Goal: Task Accomplishment & Management: Use online tool/utility

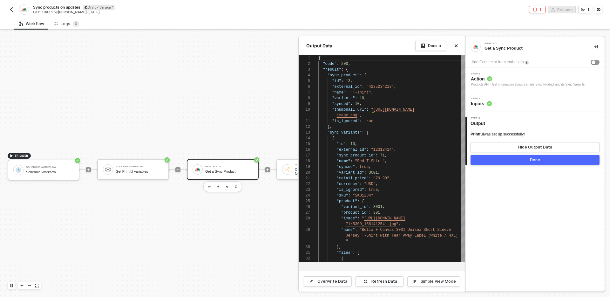
scroll to position [51, 0]
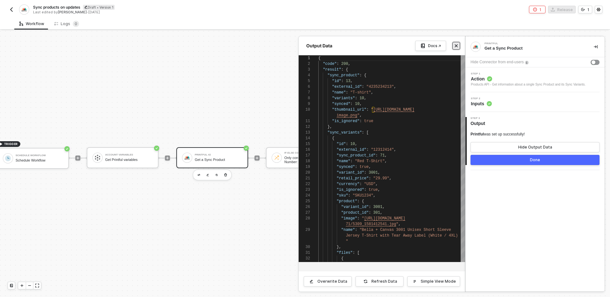
click at [455, 44] on icon "icon-close" at bounding box center [456, 46] width 4 height 4
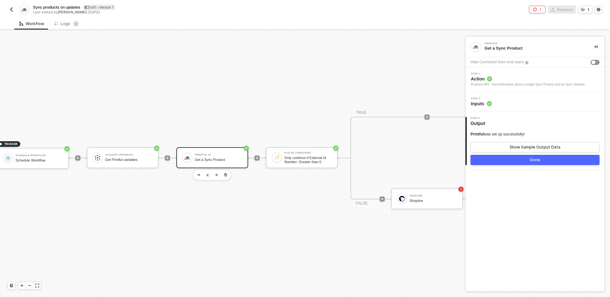
scroll to position [12, 0]
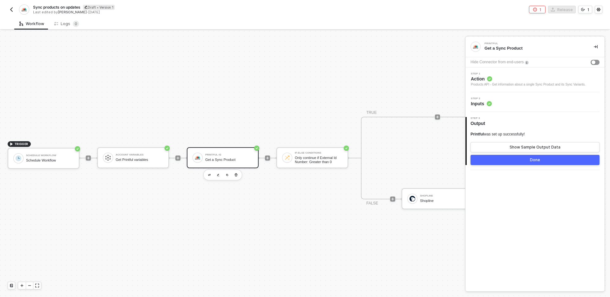
click at [543, 241] on div "Printful Get a Sync Product Hide Connector from end-users Step 1 Action Product…" at bounding box center [535, 164] width 139 height 255
click at [254, 129] on div "TRIGGER Schedule Workflow Schedule Workflow Account Variables Get Printful vari…" at bounding box center [263, 158] width 526 height 278
click at [10, 10] on img "button" at bounding box center [11, 9] width 5 height 5
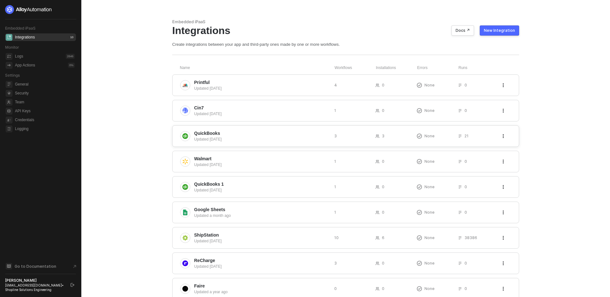
click at [251, 131] on span "QuickBooks" at bounding box center [261, 133] width 135 height 6
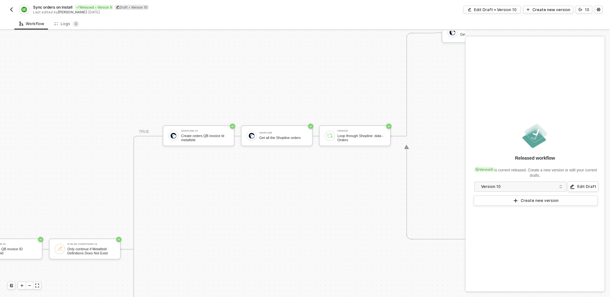
scroll to position [244, 115]
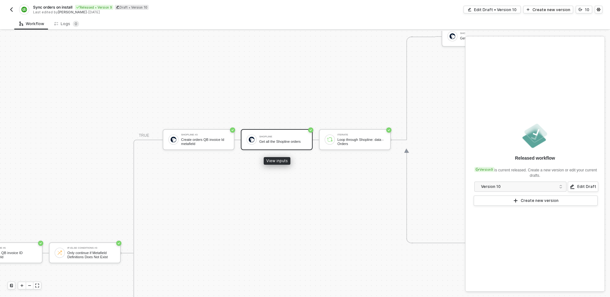
click at [282, 142] on div "Get all the Shopline orders" at bounding box center [283, 142] width 48 height 4
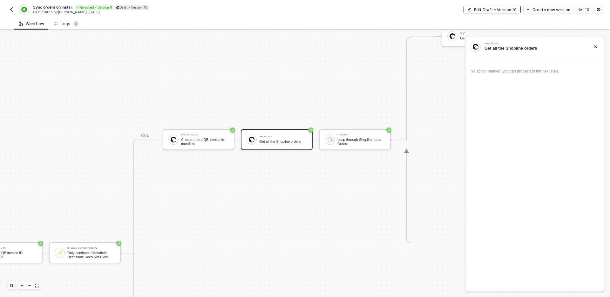
click at [513, 9] on div "Edit Draft • Version 10" at bounding box center [495, 9] width 43 height 5
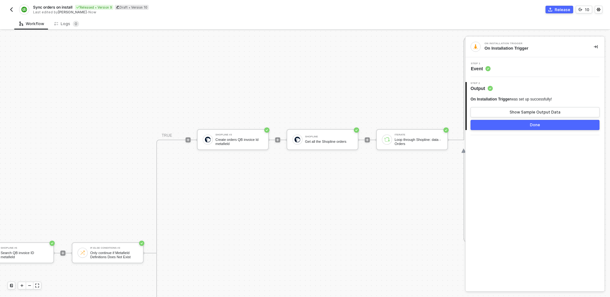
click at [327, 138] on div "Shopline Get all the Shopline orders" at bounding box center [329, 139] width 48 height 12
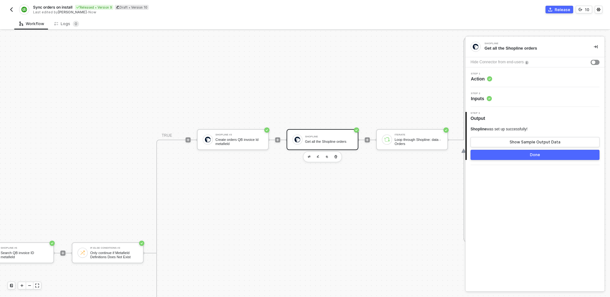
click at [521, 78] on div "Step 1 Action" at bounding box center [536, 77] width 138 height 10
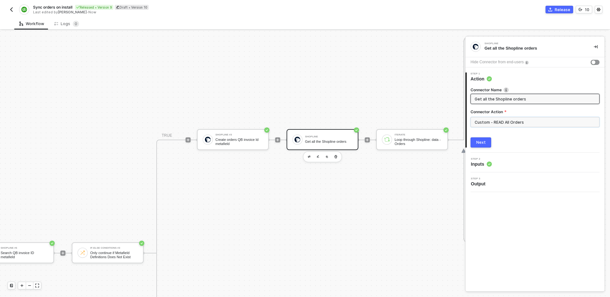
click at [492, 124] on input "Custom - READ All Orders" at bounding box center [535, 122] width 129 height 10
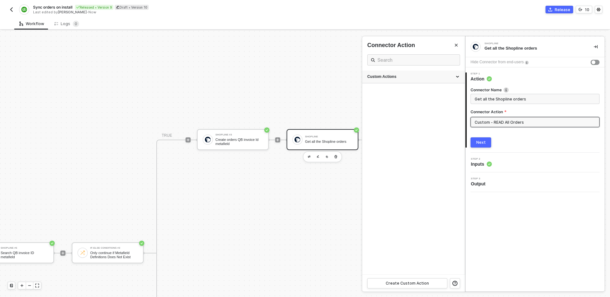
click at [428, 77] on div "Custom Actions" at bounding box center [413, 76] width 92 height 5
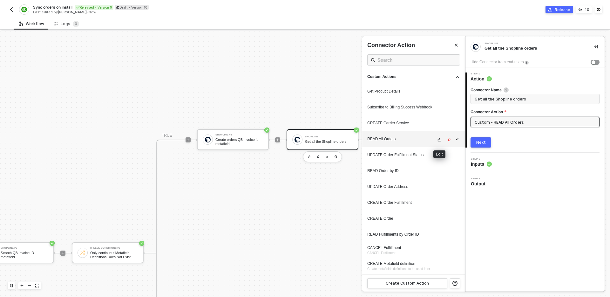
click at [439, 140] on icon "icon-edit" at bounding box center [439, 140] width 4 height 4
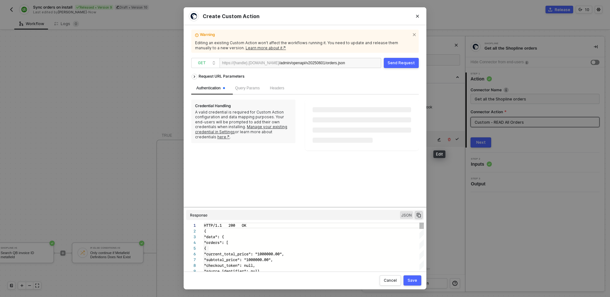
scroll to position [57, 0]
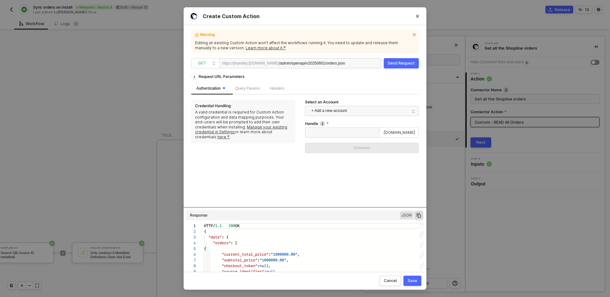
click at [341, 138] on div "Handle .[DOMAIN_NAME] Connect" at bounding box center [362, 139] width 114 height 37
click at [341, 132] on input "Handle" at bounding box center [342, 132] width 74 height 10
type input "testcs"
click at [356, 147] on div "Connect" at bounding box center [362, 147] width 17 height 5
click at [365, 153] on div "Request URL Parameters Authentication Query Params Headers Credential Handling …" at bounding box center [305, 139] width 228 height 136
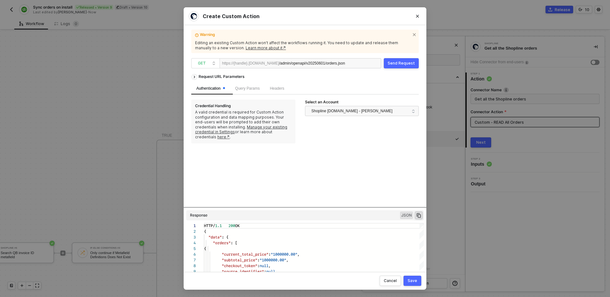
click at [398, 59] on button "Send Request" at bounding box center [401, 63] width 35 height 10
click at [391, 280] on div "Cancel" at bounding box center [390, 280] width 13 height 5
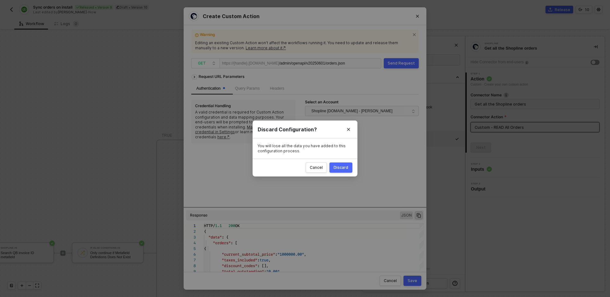
click at [344, 168] on div "Discard" at bounding box center [341, 167] width 15 height 5
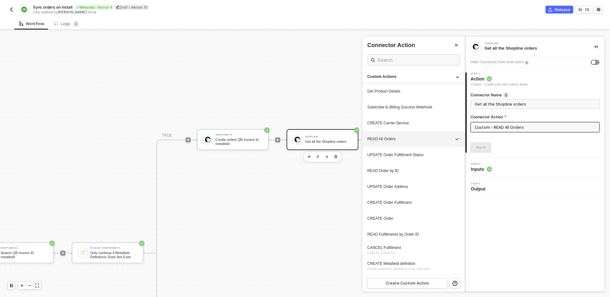
click at [598, 44] on button "button" at bounding box center [596, 47] width 8 height 8
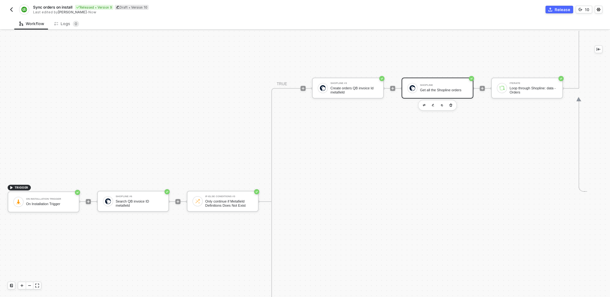
scroll to position [306, 0]
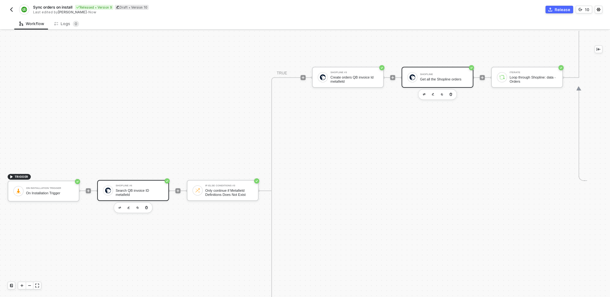
click at [140, 189] on div "Search QB invoice ID metafield" at bounding box center [140, 192] width 48 height 8
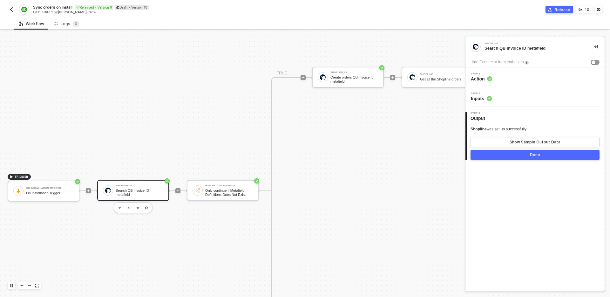
click at [524, 80] on div "Step 1 Action" at bounding box center [536, 77] width 138 height 10
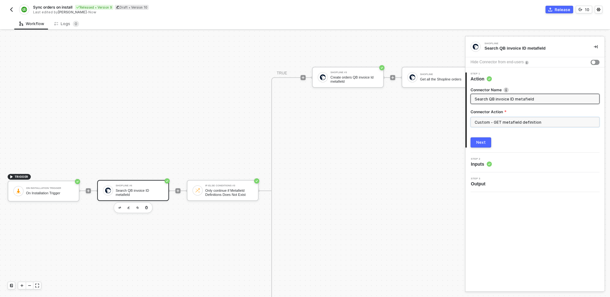
click at [500, 120] on input "Custom - GET metafield definition" at bounding box center [535, 122] width 129 height 10
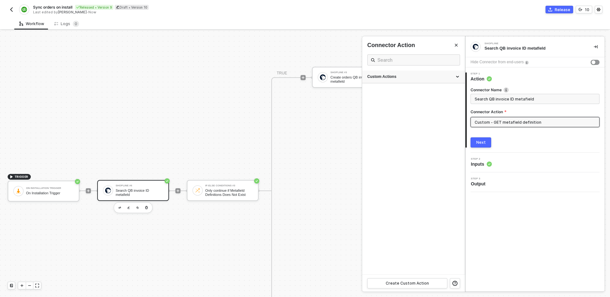
click at [407, 81] on div "Custom Actions" at bounding box center [413, 77] width 103 height 13
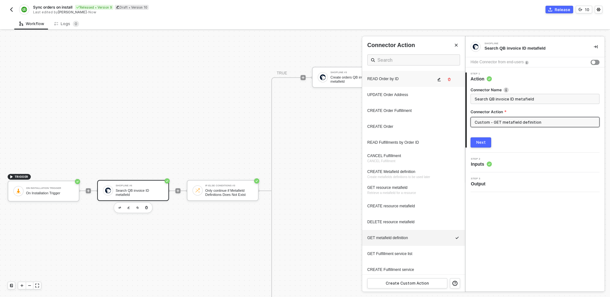
scroll to position [111, 0]
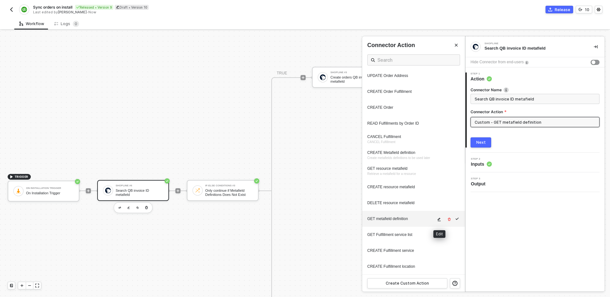
click at [440, 220] on icon "icon-edit" at bounding box center [439, 219] width 4 height 4
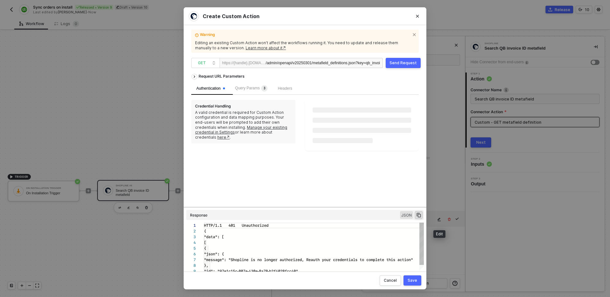
scroll to position [57, 0]
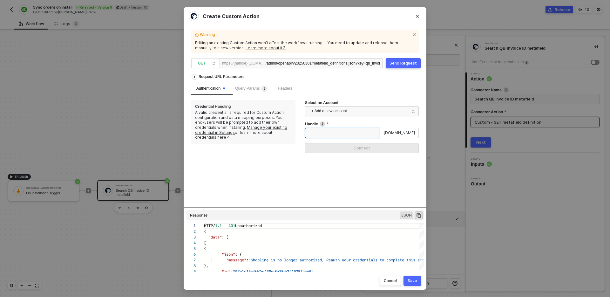
click at [343, 135] on input "Handle" at bounding box center [342, 133] width 74 height 10
type input "testcs"
click at [354, 155] on div "Handle testcs .[DOMAIN_NAME] Connect" at bounding box center [362, 139] width 114 height 37
click at [352, 146] on button "Connect" at bounding box center [362, 148] width 114 height 10
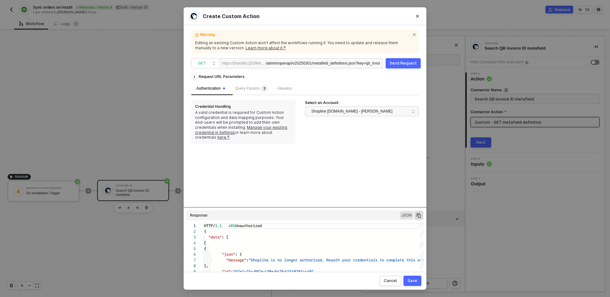
click at [402, 65] on div "Send Request" at bounding box center [403, 63] width 27 height 5
click at [329, 146] on div "Request URL Parameters Authentication Query Params 3 Headers Credential Handlin…" at bounding box center [305, 139] width 228 height 136
click at [390, 279] on div "Cancel" at bounding box center [390, 280] width 13 height 5
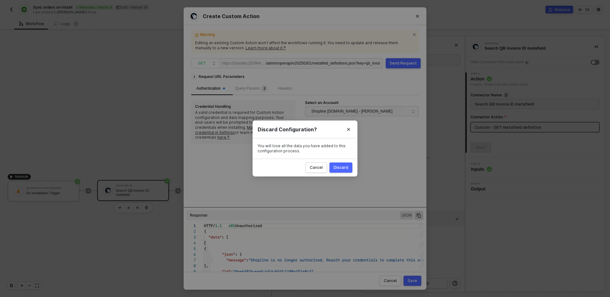
click at [342, 166] on div "Discard" at bounding box center [341, 167] width 15 height 5
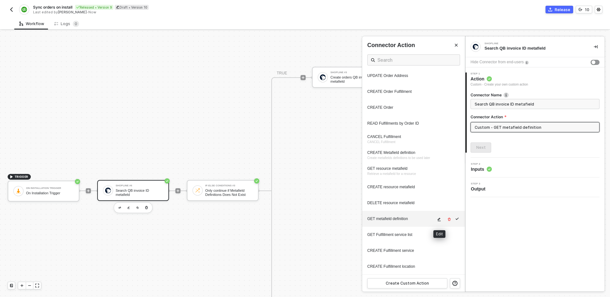
click at [439, 220] on icon "icon-edit" at bounding box center [439, 219] width 4 height 4
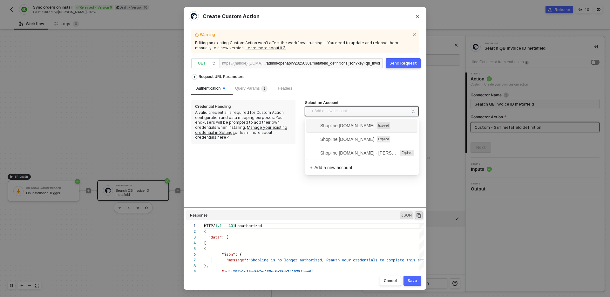
click at [361, 112] on span "+ Add a new account" at bounding box center [363, 111] width 104 height 10
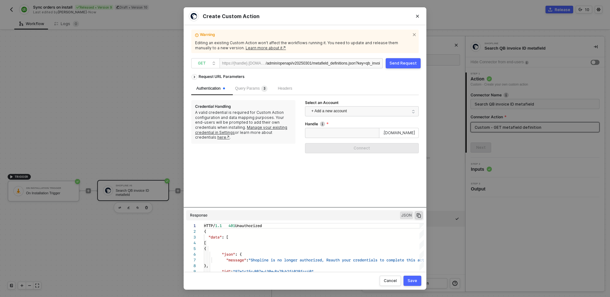
click at [354, 193] on div "Request URL Parameters Authentication Query Params 3 Headers Credential Handlin…" at bounding box center [305, 139] width 228 height 136
click at [419, 14] on icon "Close" at bounding box center [418, 16] width 4 height 4
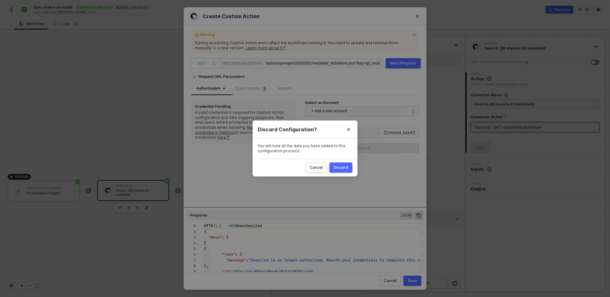
click at [341, 169] on div "Discard" at bounding box center [341, 167] width 15 height 5
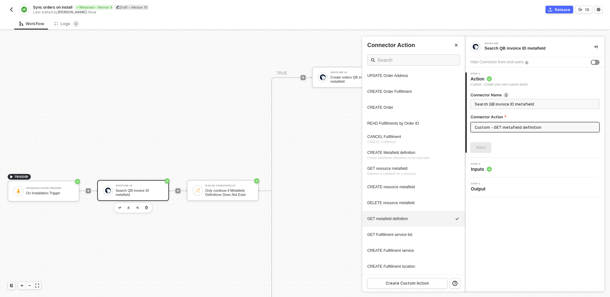
click at [313, 181] on div at bounding box center [305, 164] width 610 height 266
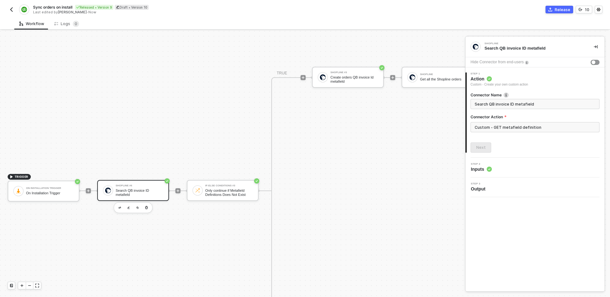
click at [598, 46] on button "button" at bounding box center [596, 47] width 8 height 8
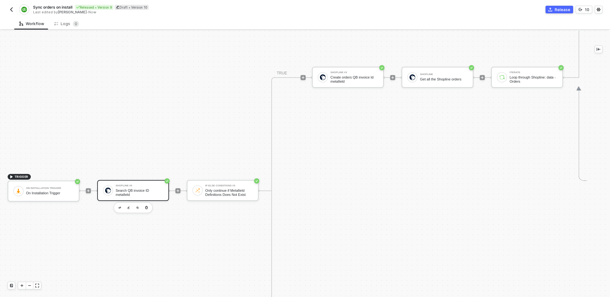
click at [11, 8] on img "button" at bounding box center [11, 9] width 5 height 5
